Goal: Task Accomplishment & Management: Use online tool/utility

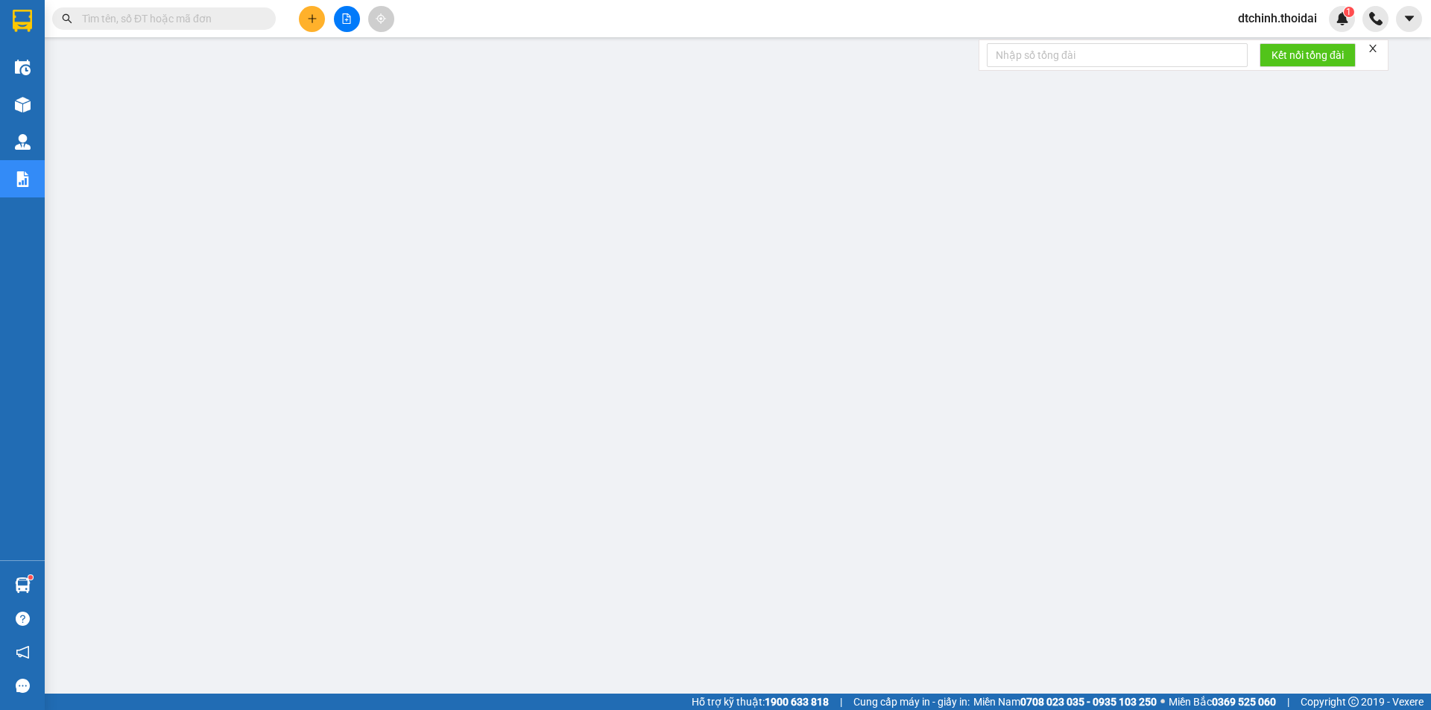
click at [300, 29] on div at bounding box center [347, 19] width 112 height 26
click at [309, 17] on icon "plus" at bounding box center [312, 18] width 10 height 10
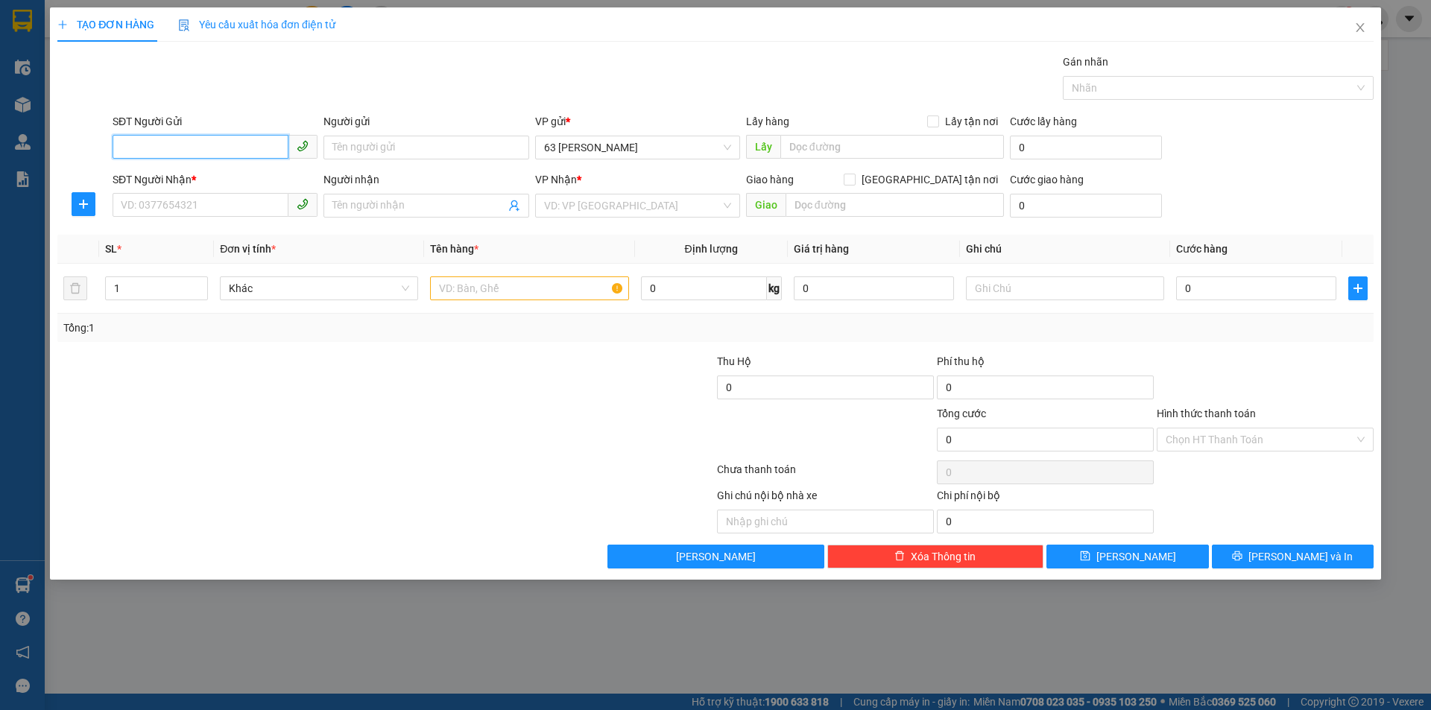
click at [244, 149] on input "SĐT Người Gửi" at bounding box center [201, 147] width 176 height 24
type input "0943687586"
click at [403, 149] on input "Người gửi" at bounding box center [425, 148] width 205 height 24
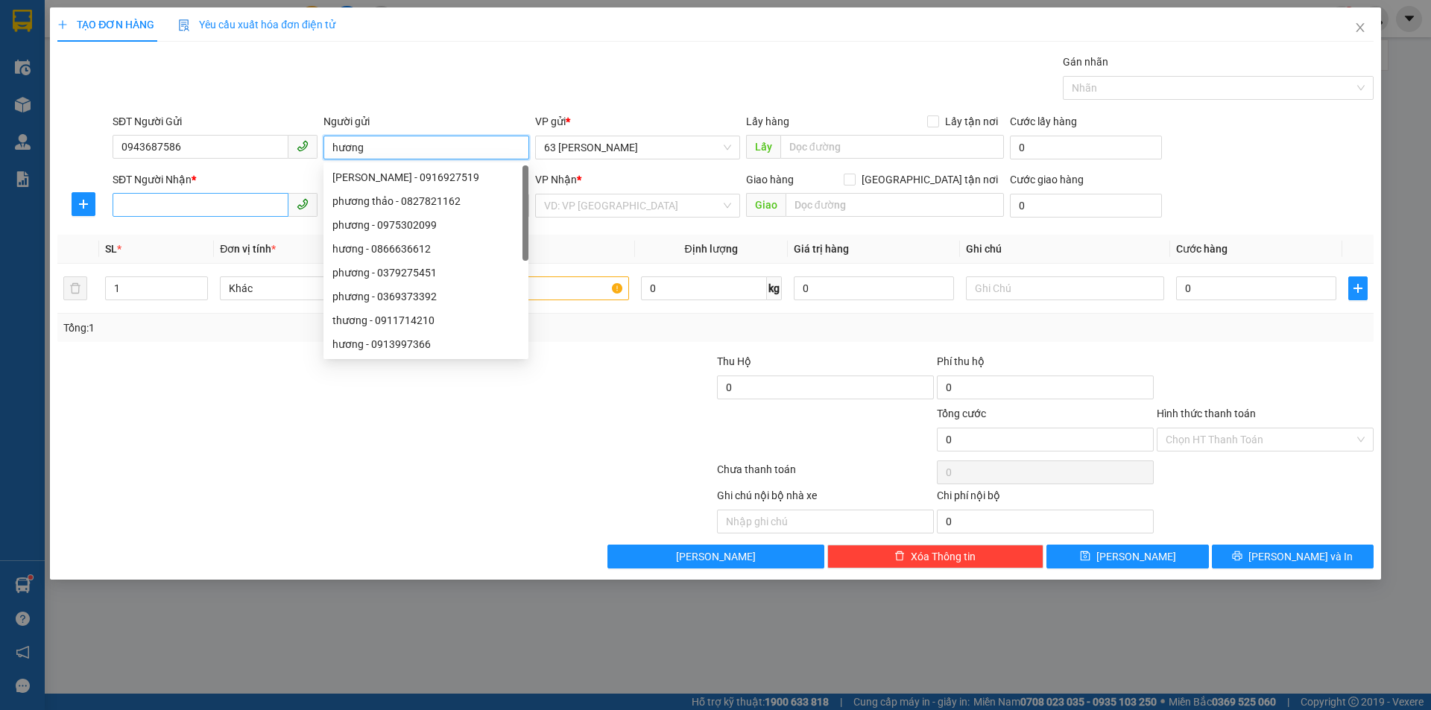
type input "hương"
click at [200, 203] on input "SĐT Người Nhận *" at bounding box center [201, 205] width 176 height 24
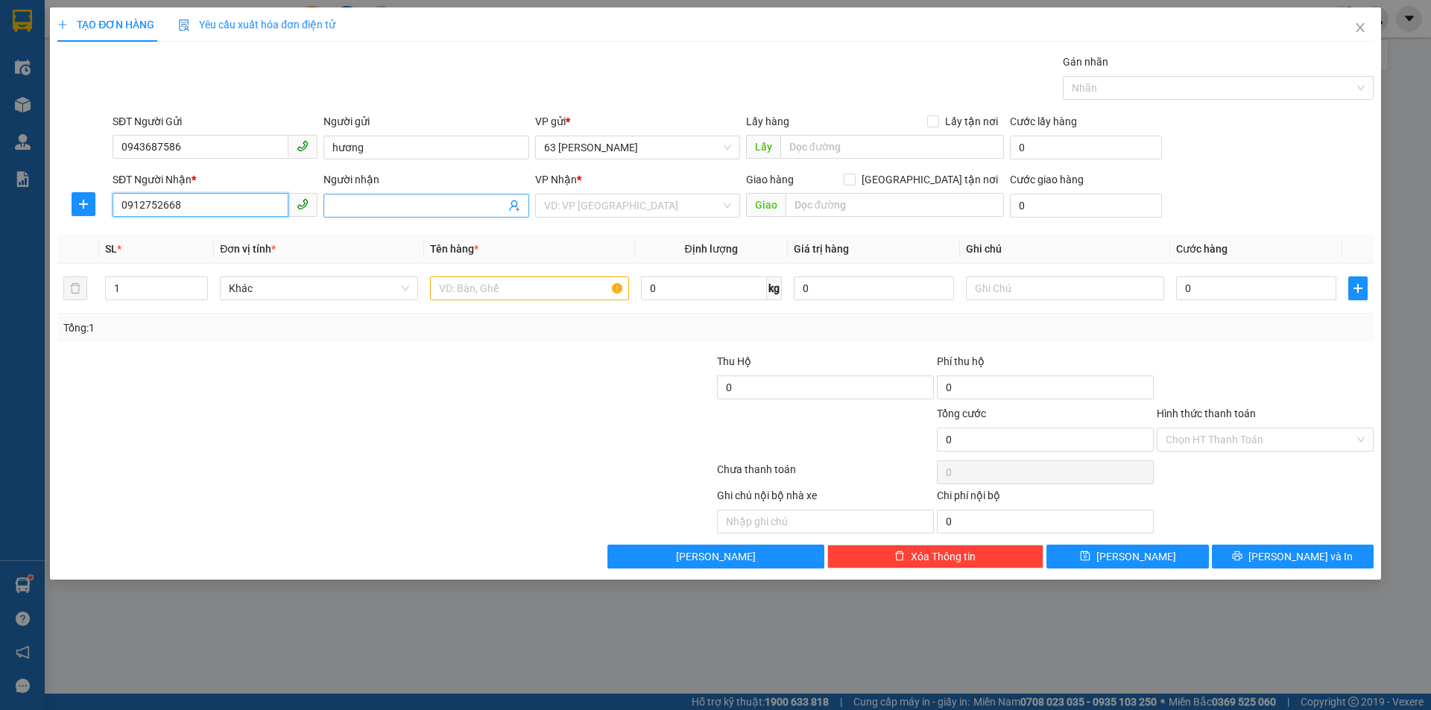
type input "0912752668"
click at [424, 200] on input "Người nhận" at bounding box center [418, 205] width 172 height 16
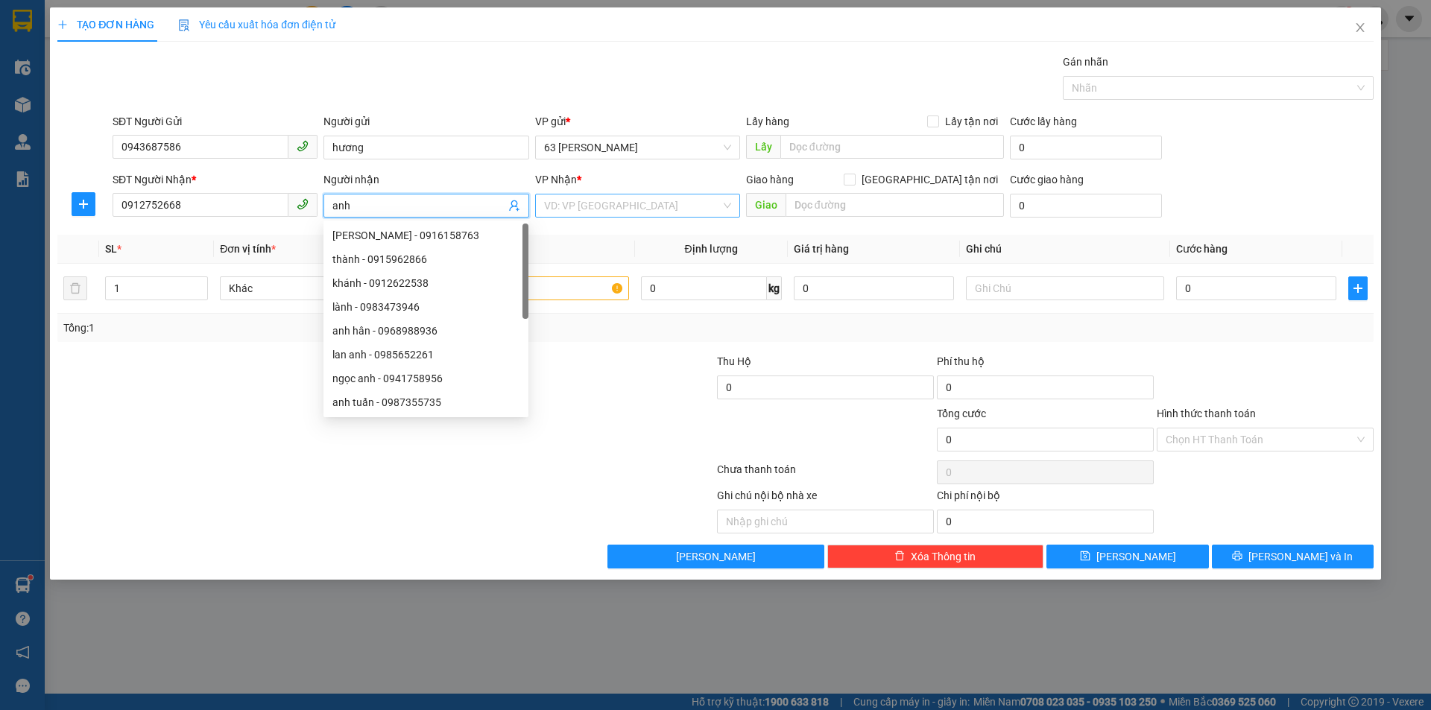
type input "anh"
click at [647, 216] on input "search" at bounding box center [632, 205] width 177 height 22
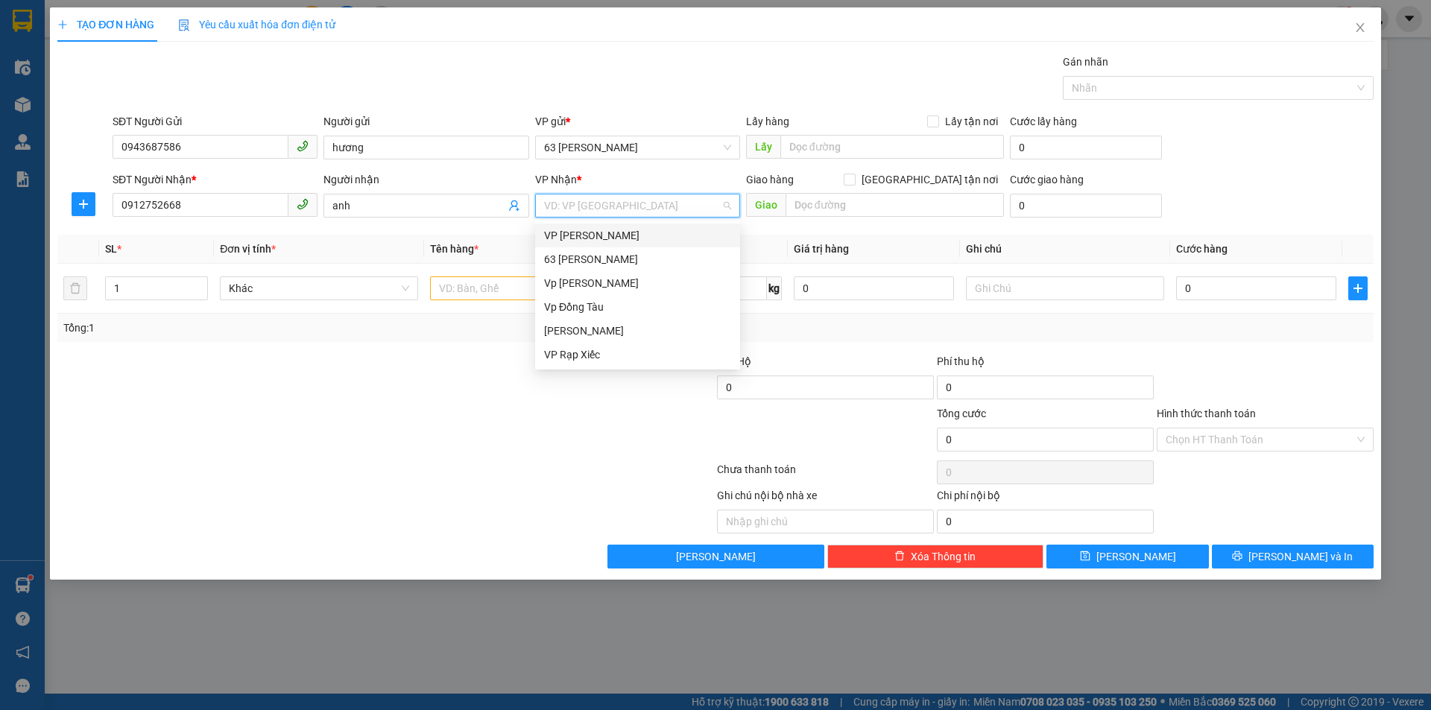
click at [645, 241] on div "VP [PERSON_NAME]" at bounding box center [637, 235] width 187 height 16
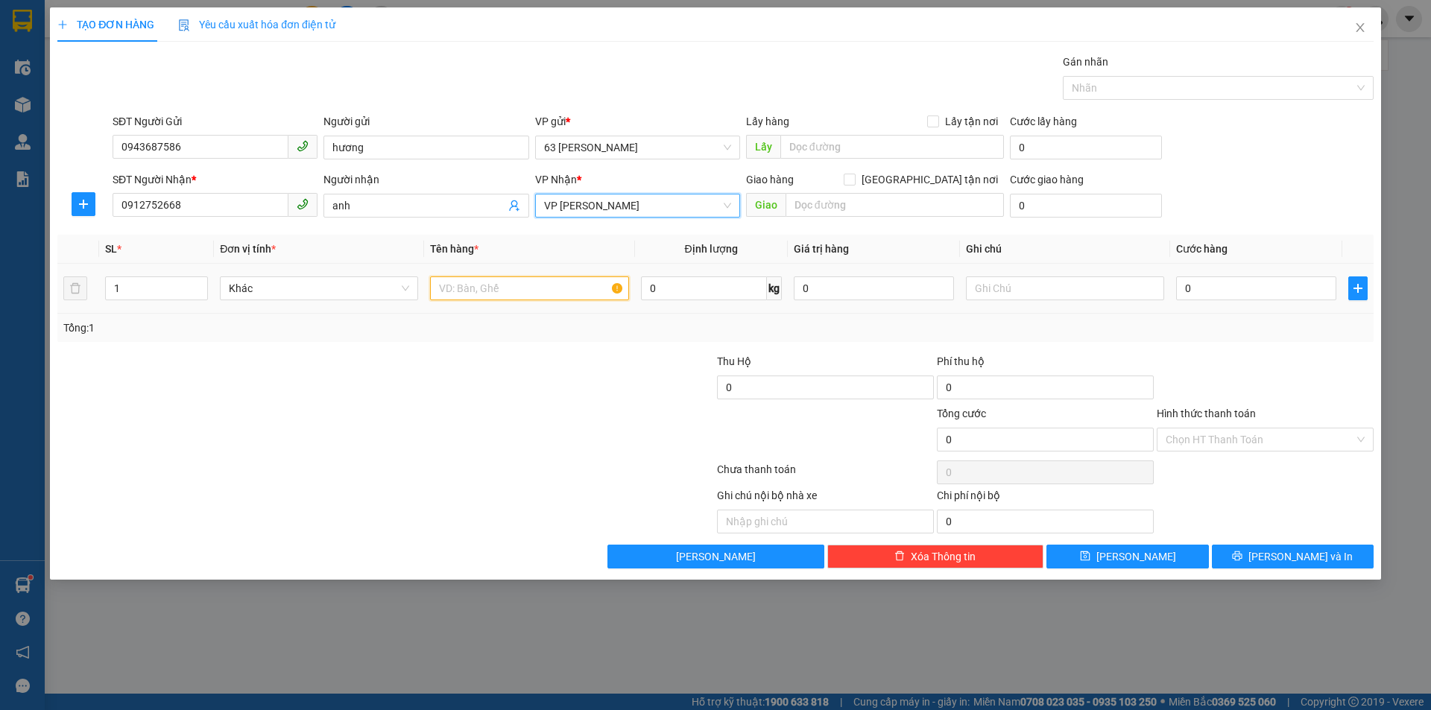
click at [532, 291] on input "text" at bounding box center [529, 288] width 198 height 24
type input "túi đỏ"
click at [1250, 296] on input "0" at bounding box center [1256, 288] width 160 height 24
type input "5"
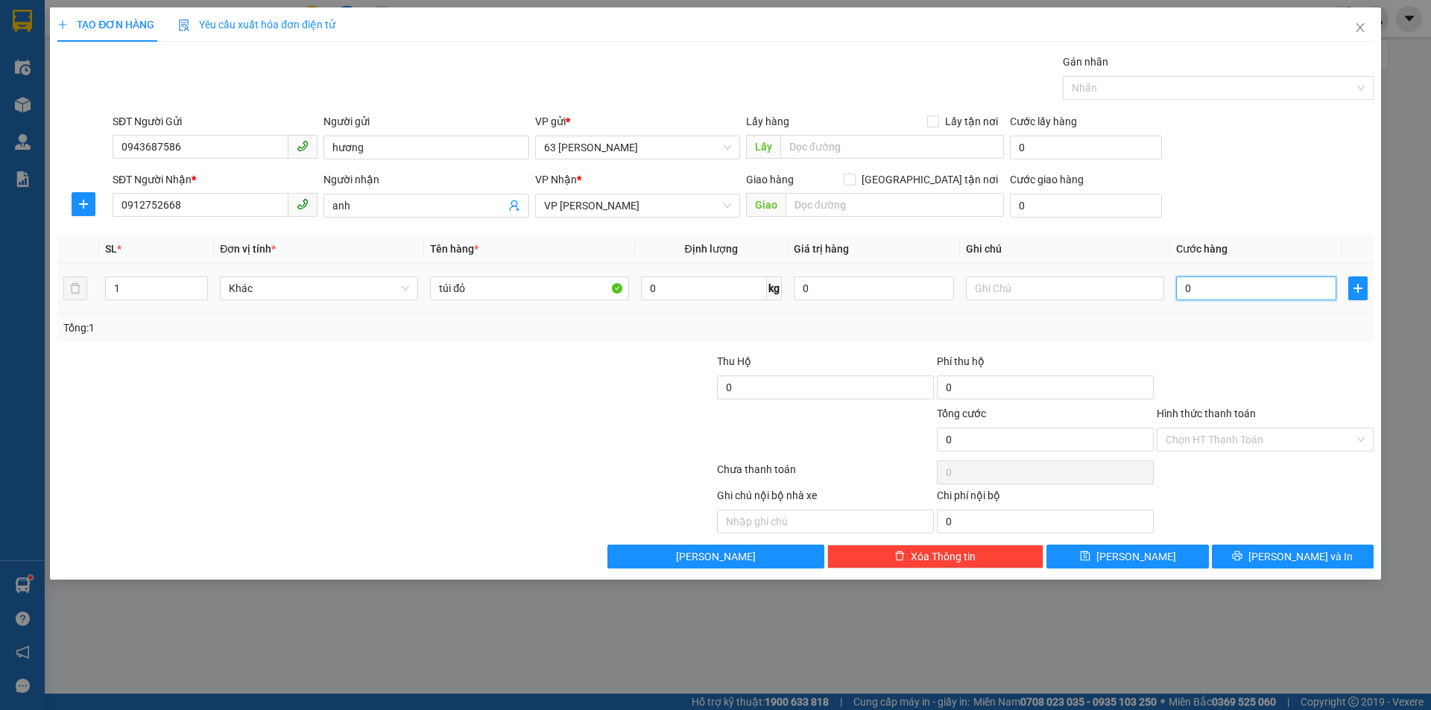
type input "5"
type input "50"
type input "50.000"
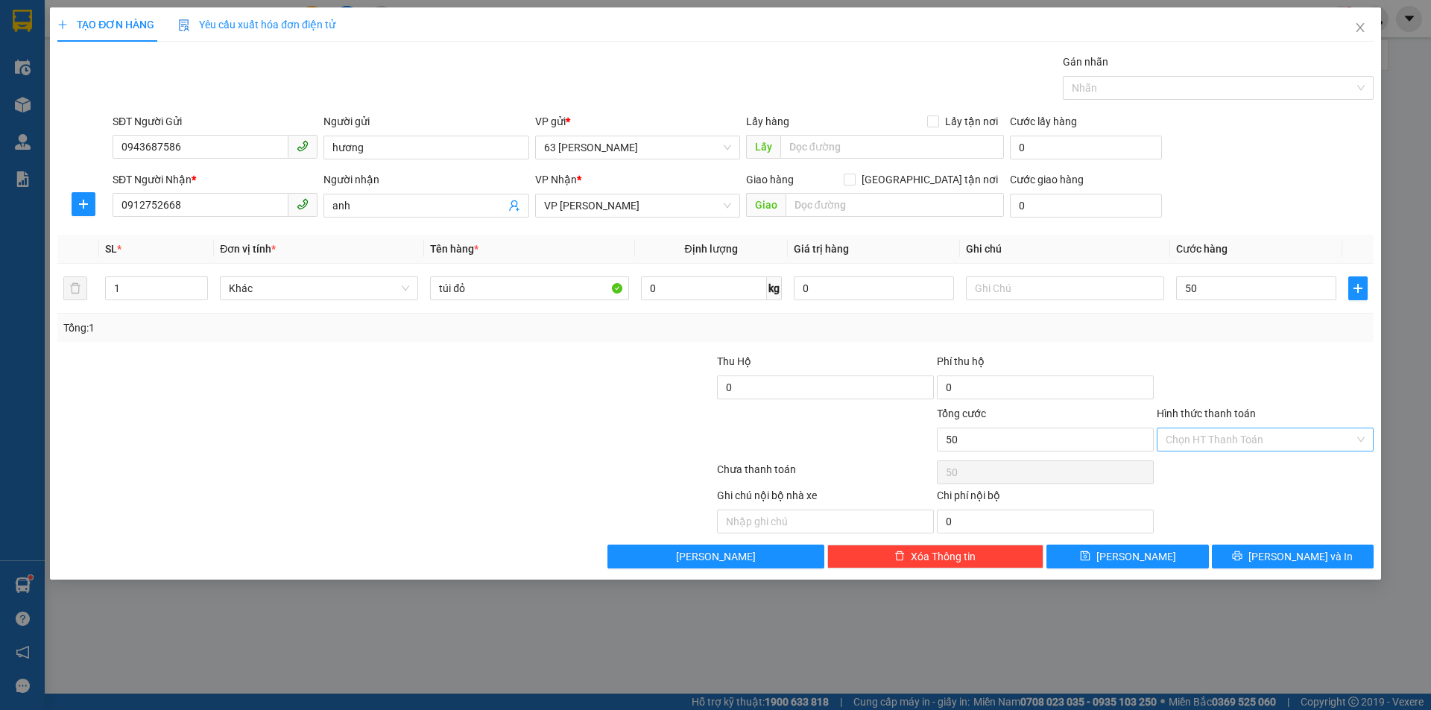
type input "50.000"
click at [1282, 432] on input "Hình thức thanh toán" at bounding box center [1259, 439] width 189 height 22
click at [1283, 463] on div "Tại văn phòng" at bounding box center [1264, 469] width 199 height 16
type input "0"
click at [1326, 549] on button "Lưu và In" at bounding box center [1293, 557] width 162 height 24
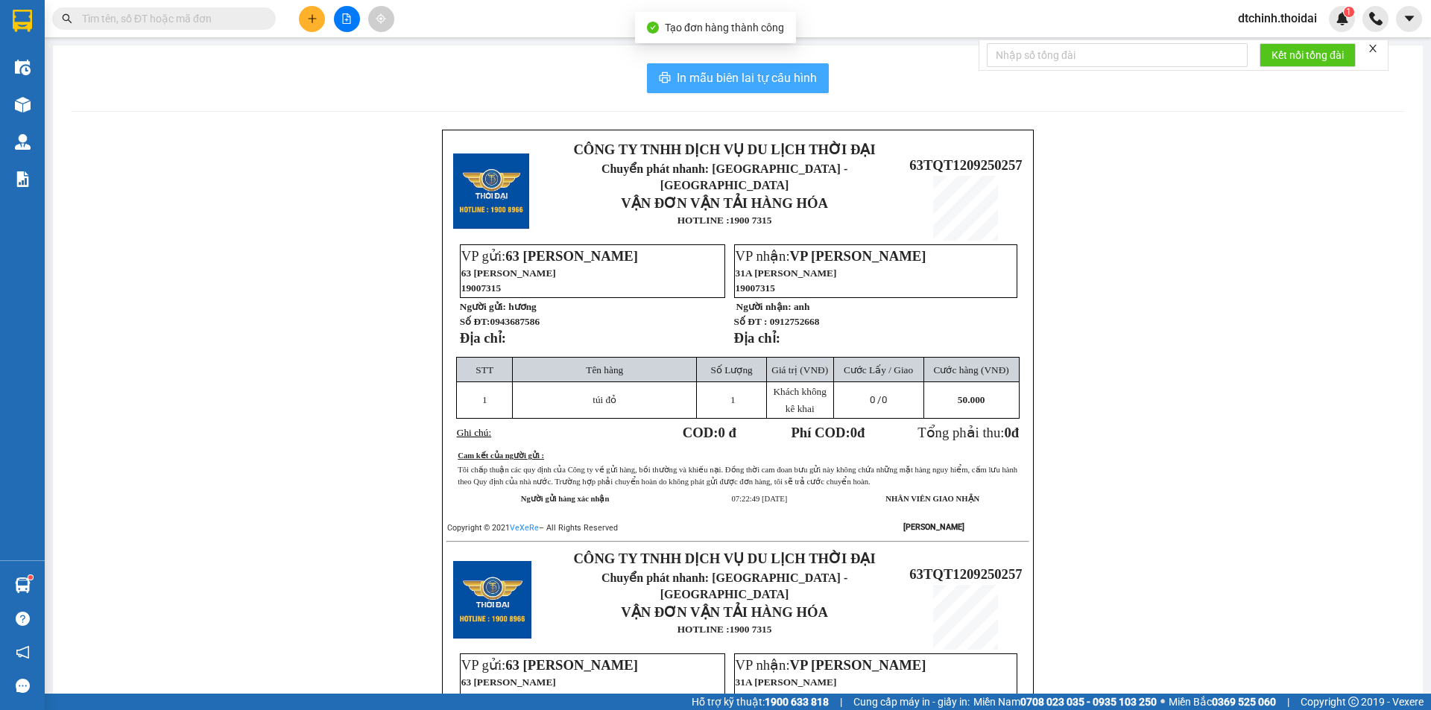
click at [754, 70] on span "In mẫu biên lai tự cấu hình" at bounding box center [747, 78] width 140 height 19
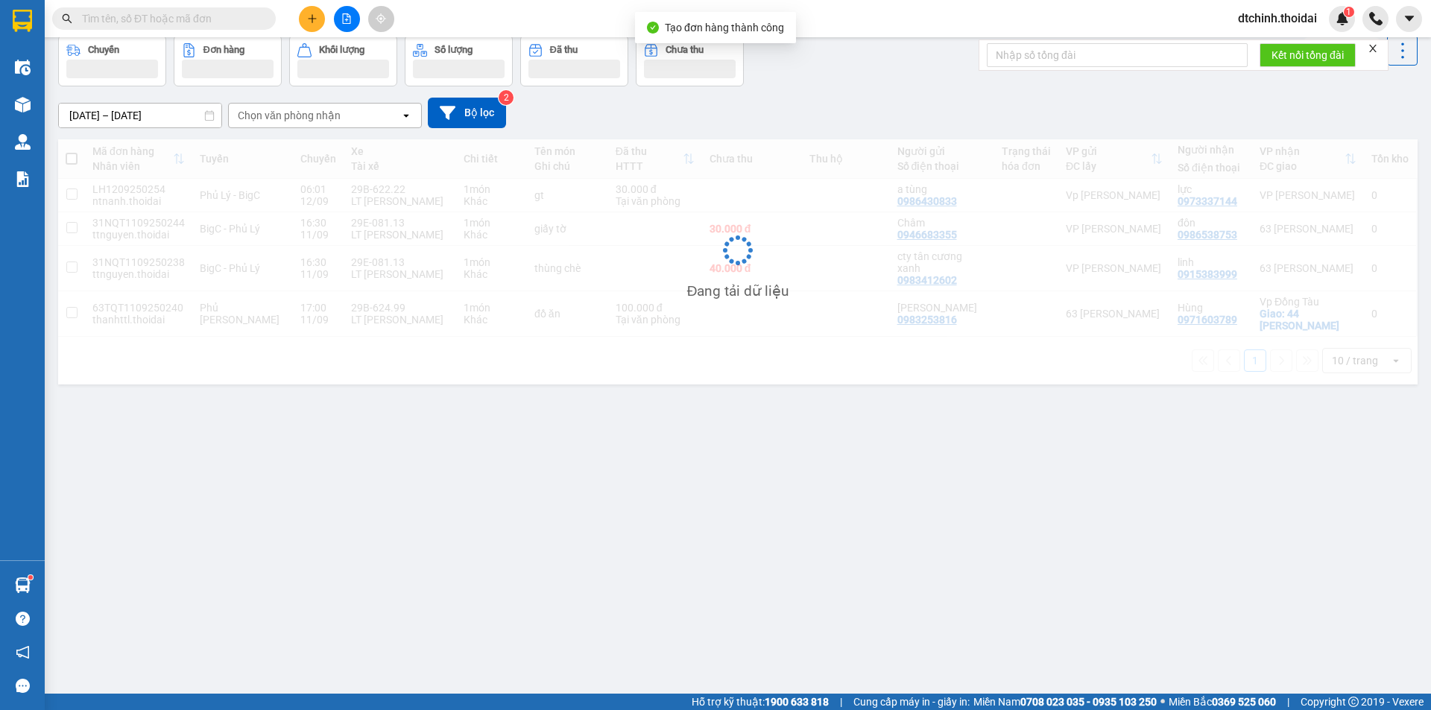
scroll to position [69, 0]
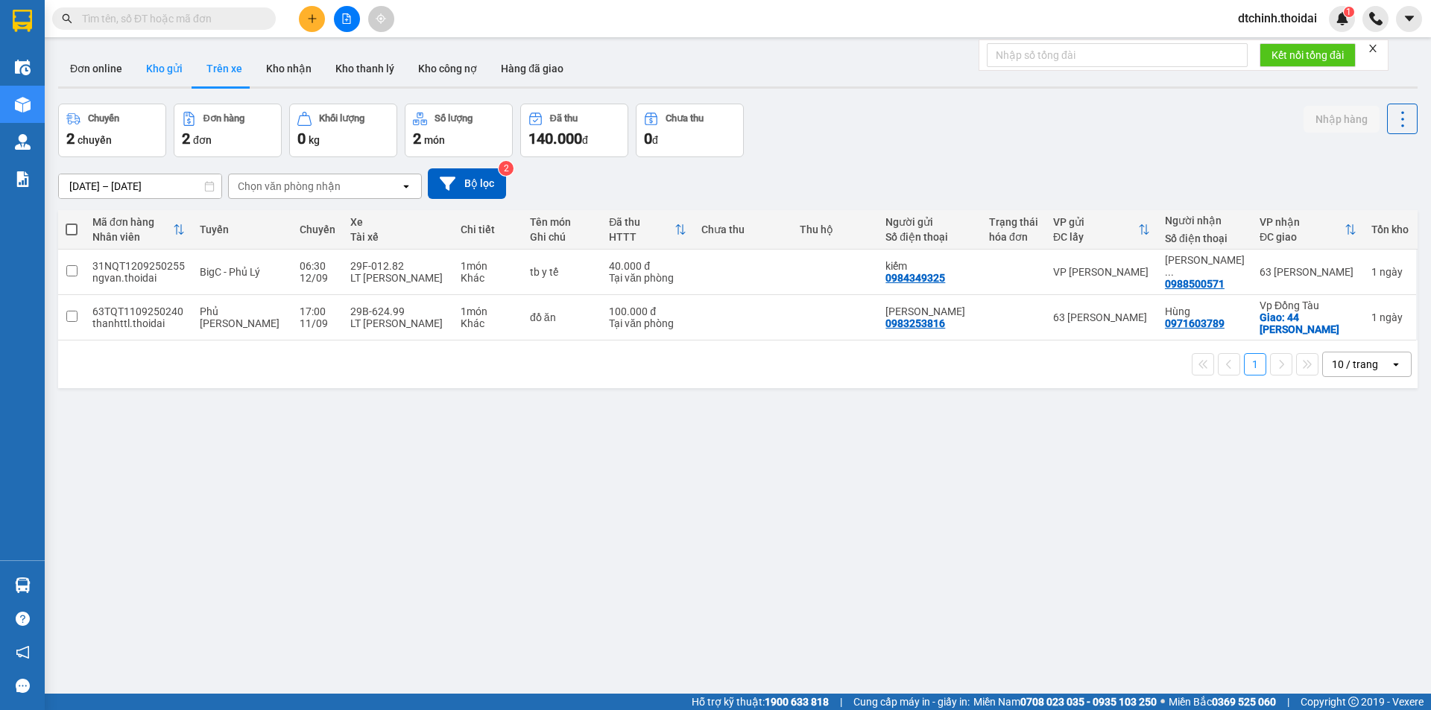
click at [171, 77] on button "Kho gửi" at bounding box center [164, 69] width 60 height 36
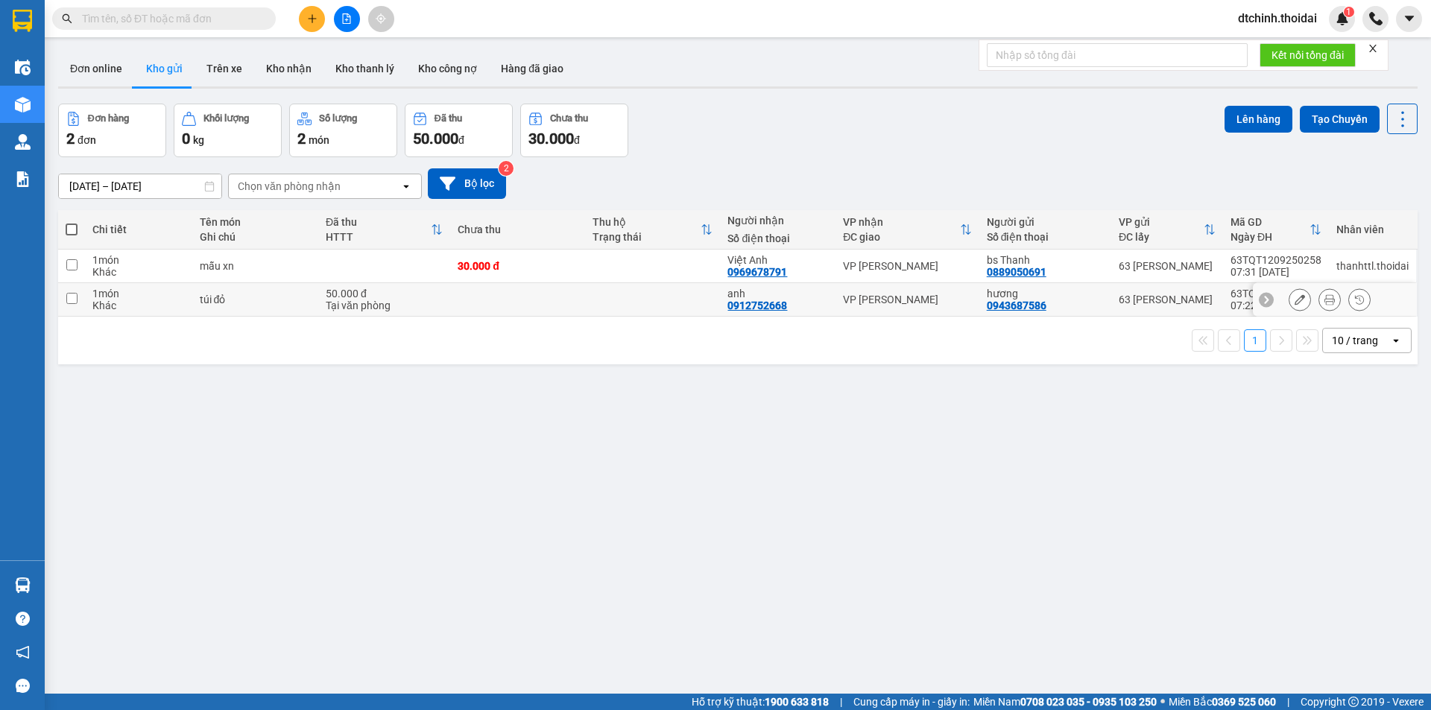
click at [404, 305] on div "Tại văn phòng" at bounding box center [384, 306] width 117 height 12
checkbox input "true"
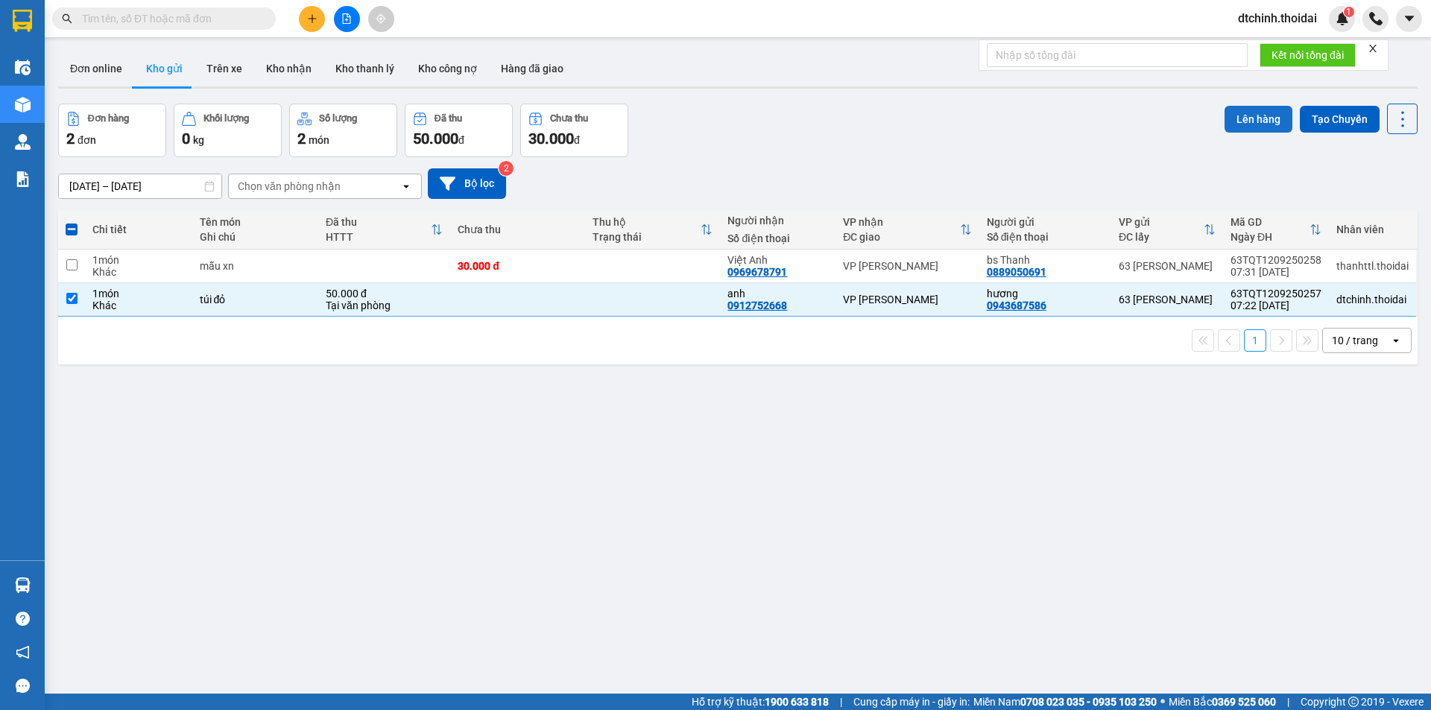
click at [1236, 118] on button "Lên hàng" at bounding box center [1258, 119] width 68 height 27
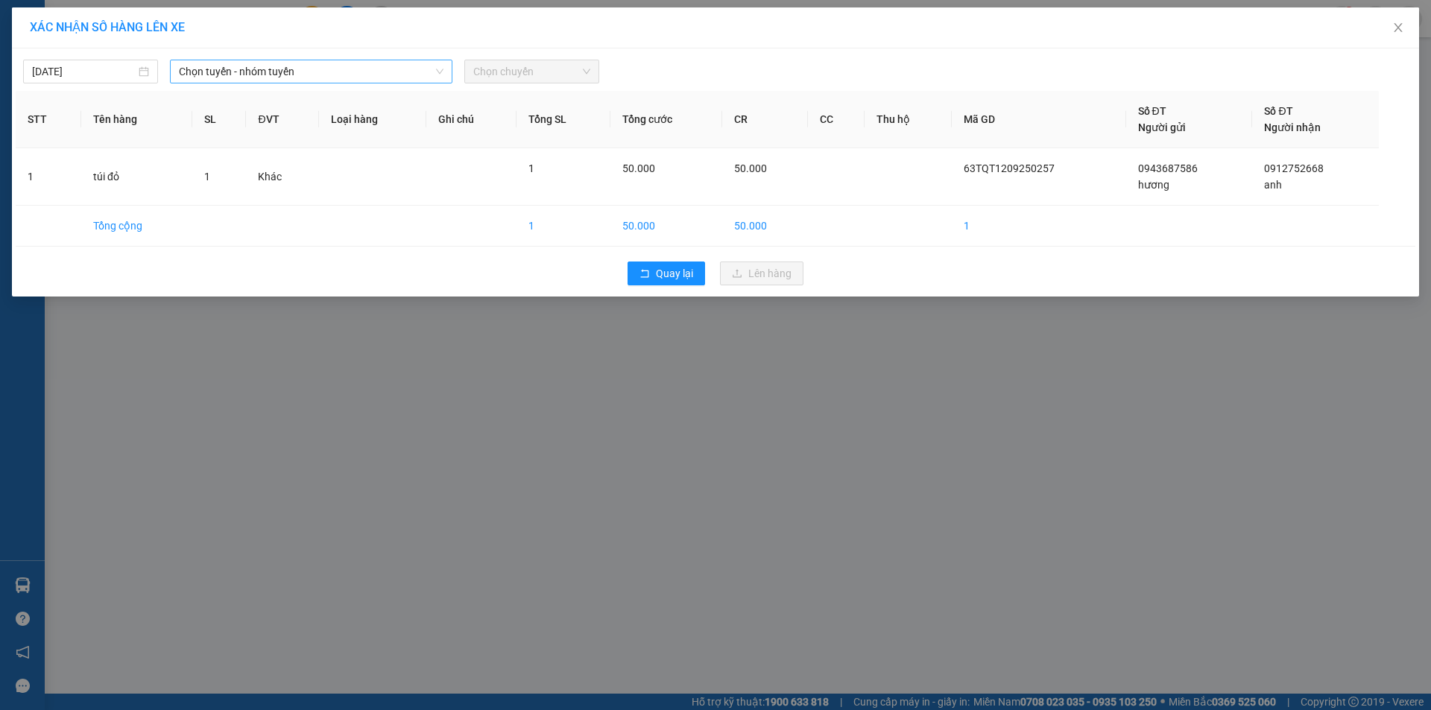
click at [290, 72] on span "Chọn tuyến - nhóm tuyến" at bounding box center [311, 71] width 265 height 22
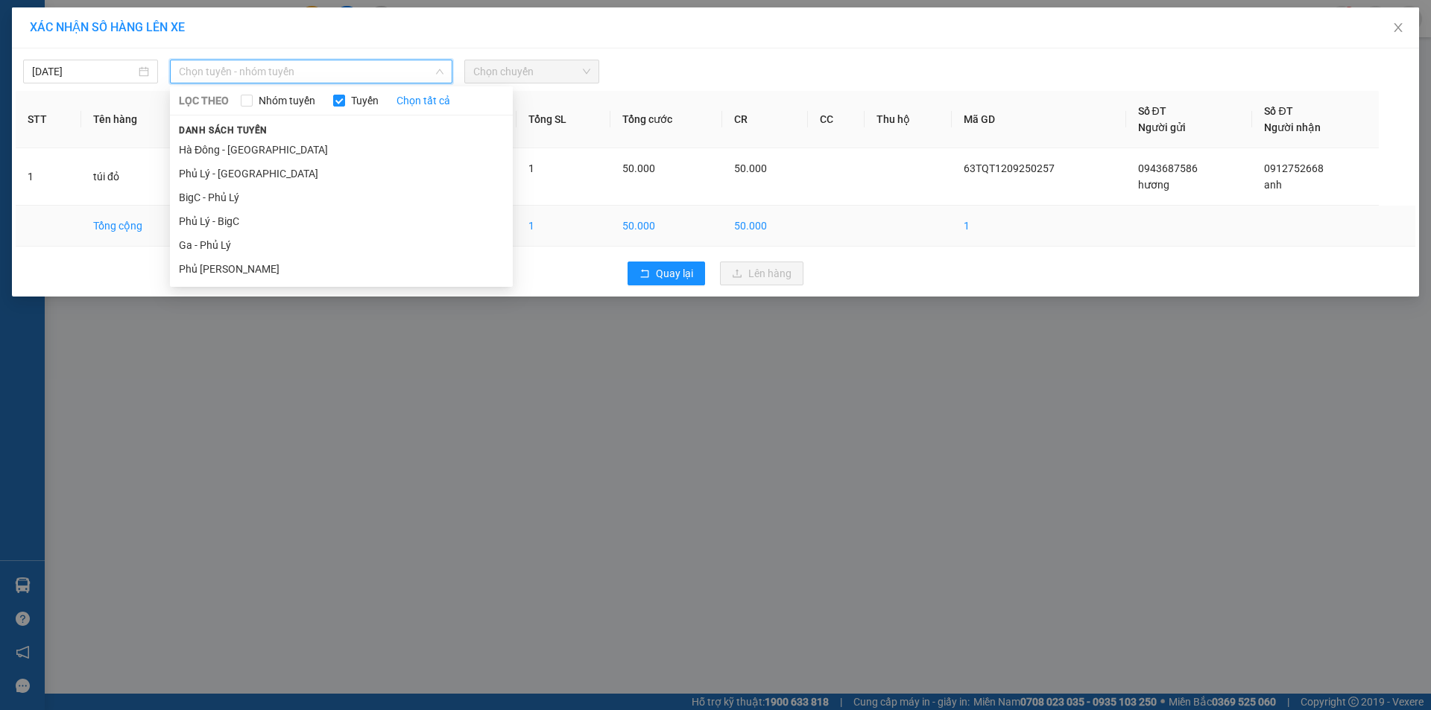
click at [308, 225] on li "Phủ Lý - BigC" at bounding box center [341, 221] width 343 height 24
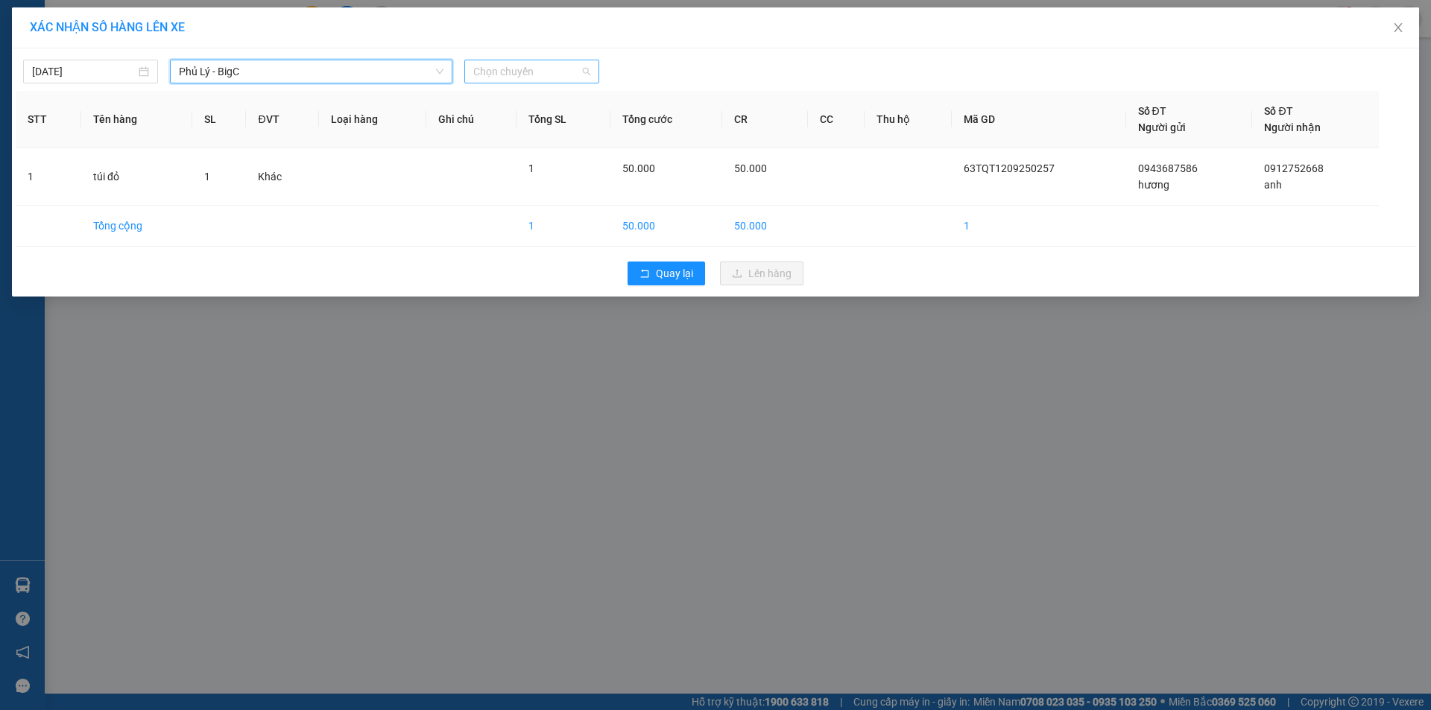
click at [507, 82] on span "Chọn chuyến" at bounding box center [531, 71] width 117 height 22
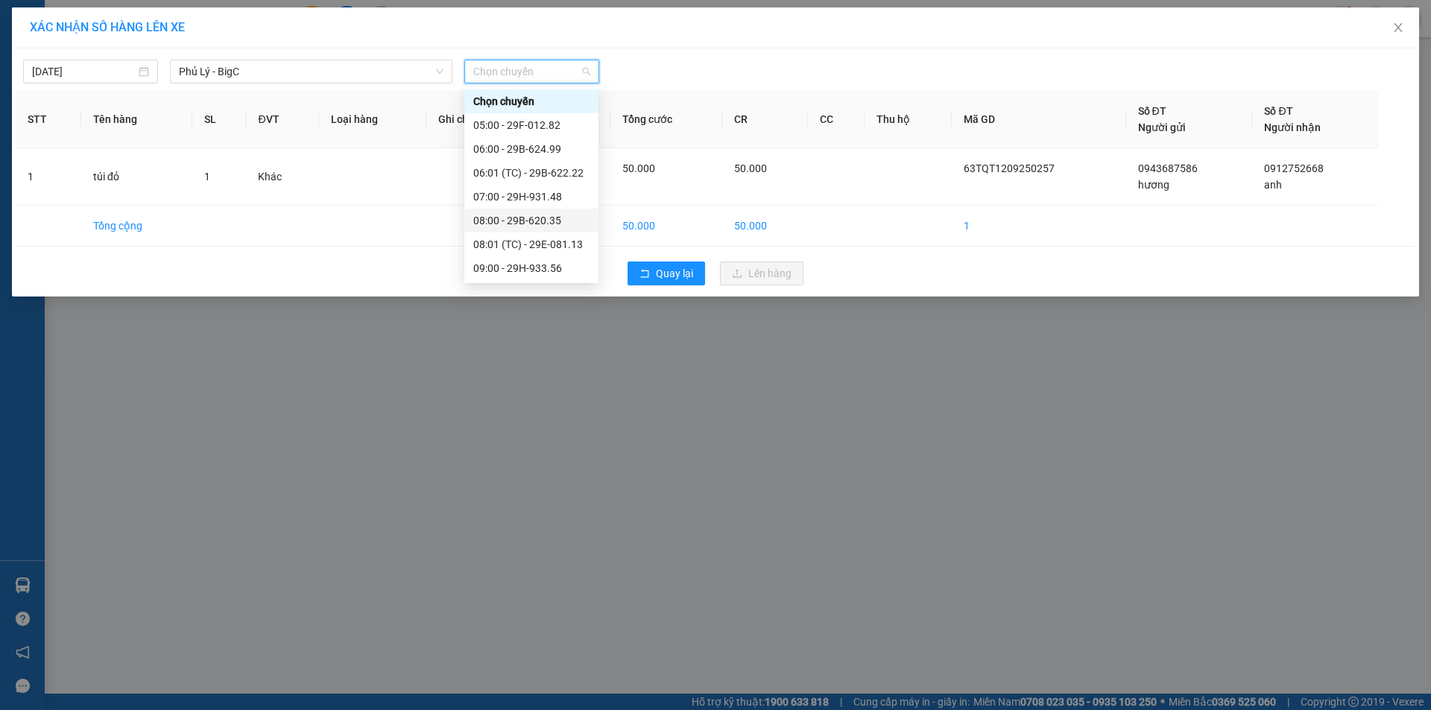
click at [542, 215] on div "08:00 - 29B-620.35" at bounding box center [531, 220] width 116 height 16
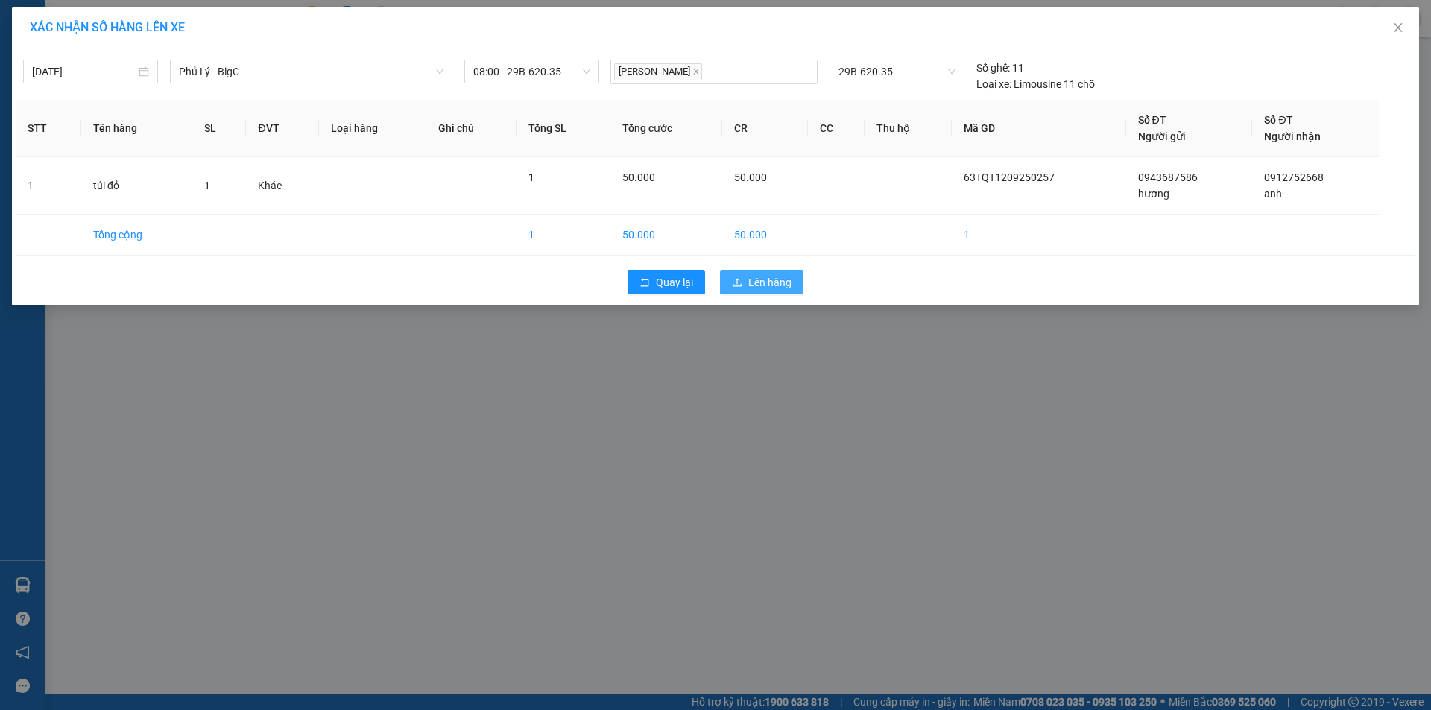
click at [788, 277] on span "Lên hàng" at bounding box center [769, 282] width 43 height 16
